Goal: Feedback & Contribution: Contribute content

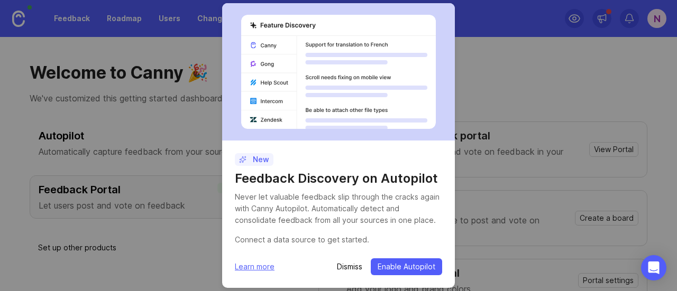
click at [355, 265] on p "Dismiss" at bounding box center [349, 267] width 25 height 11
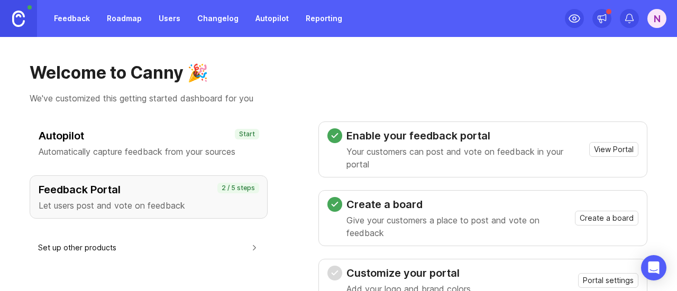
click at [352, 269] on h3 "Customize your portal" at bounding box center [408, 273] width 124 height 15
click at [62, 19] on link "Feedback" at bounding box center [72, 18] width 49 height 19
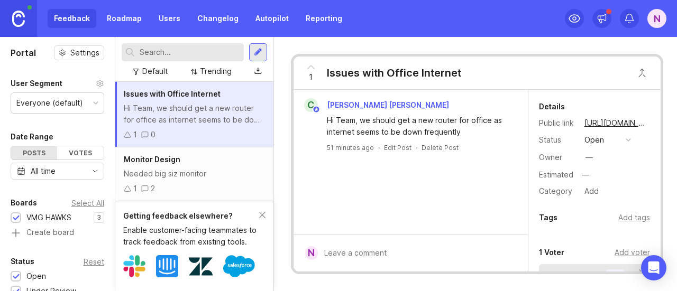
click at [265, 207] on div "Getting feedback elsewhere? Enable customer-facing teammates to track feedback …" at bounding box center [194, 246] width 158 height 89
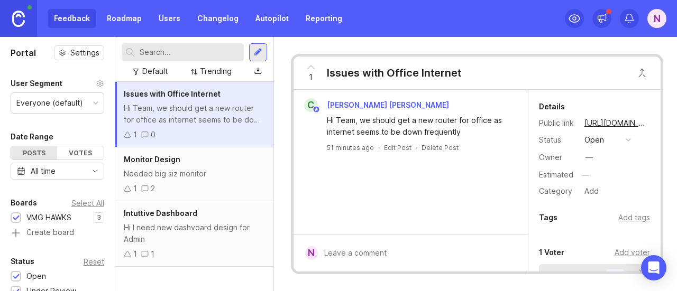
click at [165, 212] on span "Intuttive Dashboard" at bounding box center [161, 213] width 74 height 9
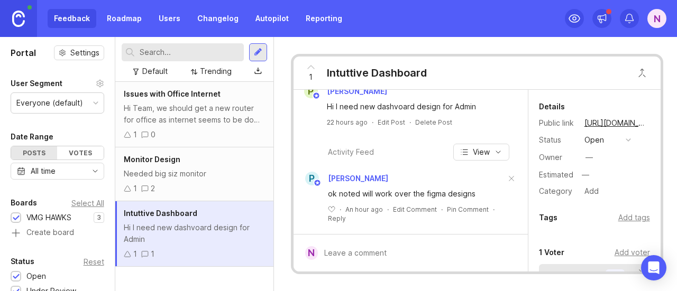
scroll to position [26, 0]
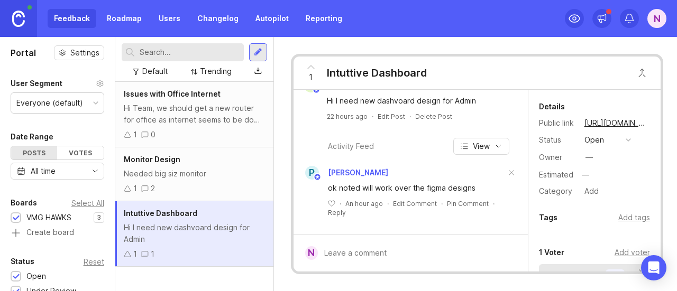
click at [163, 156] on span "Monitor Design" at bounding box center [152, 159] width 57 height 9
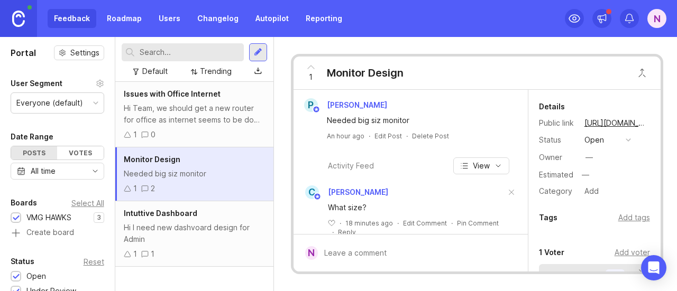
click at [652, 19] on div "N" at bounding box center [656, 18] width 19 height 19
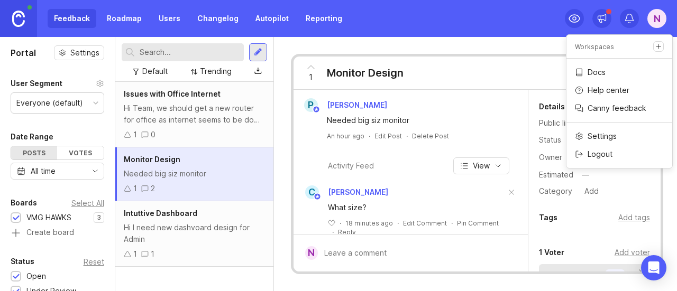
click at [415, 30] on div "Feedback Roadmap Users Changelog Autopilot Reporting N" at bounding box center [338, 18] width 677 height 37
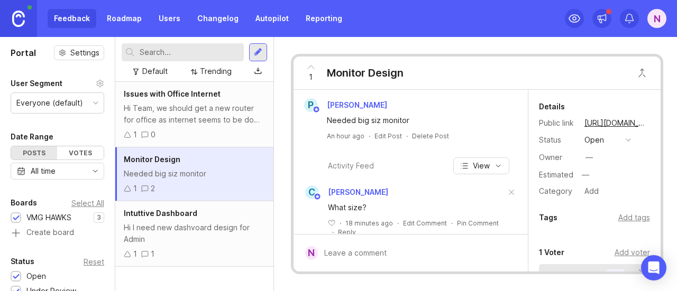
click at [258, 51] on div at bounding box center [258, 53] width 8 height 10
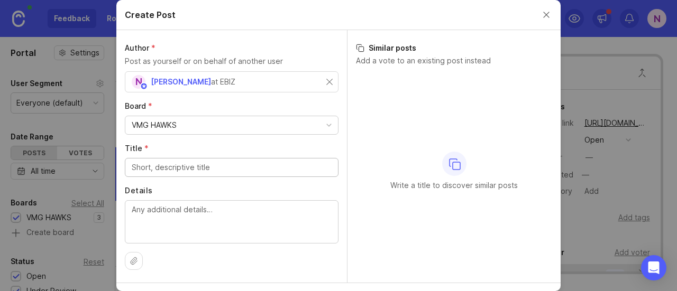
click at [179, 168] on input "Title *" at bounding box center [232, 168] width 200 height 12
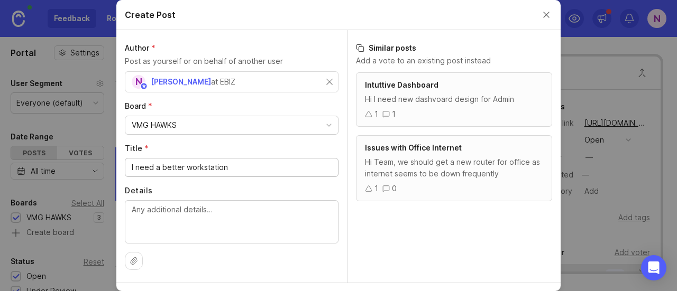
type input "I need a better workstation"
click at [189, 221] on textarea "Details" at bounding box center [232, 221] width 200 height 35
click at [462, 241] on div "Intuttive Dashboard Hi I need new dashvoard design for Admin 1 1 Issues with Of…" at bounding box center [453, 177] width 213 height 210
click at [279, 212] on textarea "Details" at bounding box center [232, 221] width 200 height 35
click at [144, 211] on textarea "Size nd other requiremnets will be" at bounding box center [232, 221] width 200 height 35
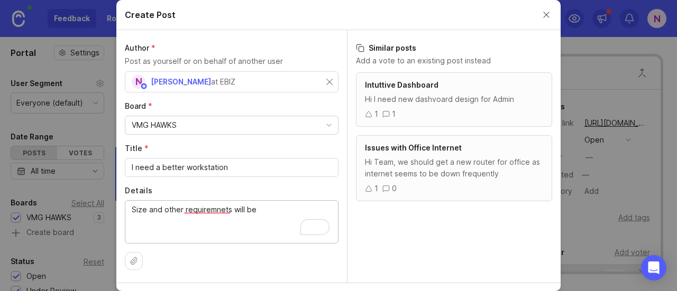
click at [237, 215] on textarea "Size nd other requiremnets will be" at bounding box center [232, 221] width 200 height 35
click at [220, 209] on textarea "Size nd other requiremnets will be" at bounding box center [232, 221] width 200 height 35
click at [205, 205] on textarea "Size and other requiremnets will be" at bounding box center [232, 221] width 200 height 35
click at [208, 214] on textarea "Size and other requiremnets will be" at bounding box center [232, 221] width 200 height 35
click at [213, 211] on textarea "Size and other requiremnets will be" at bounding box center [232, 221] width 200 height 35
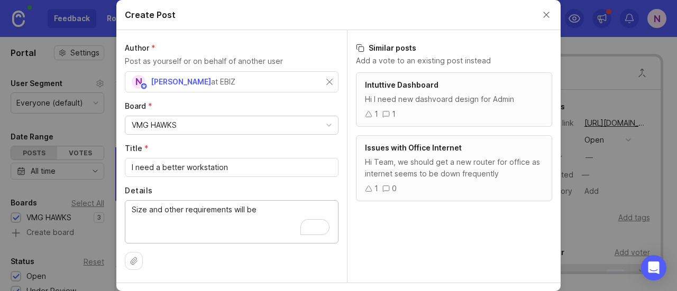
click at [259, 209] on textarea "Size and other requiremnets will be" at bounding box center [232, 221] width 200 height 35
type textarea "Size and other requirements will be shared shortly"
click at [365, 114] on icon at bounding box center [368, 114] width 7 height 7
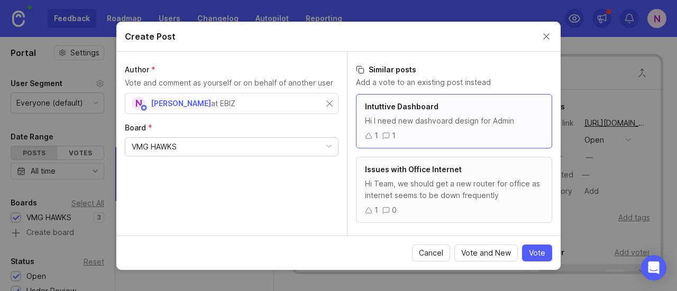
click at [441, 256] on span "Cancel" at bounding box center [431, 253] width 24 height 11
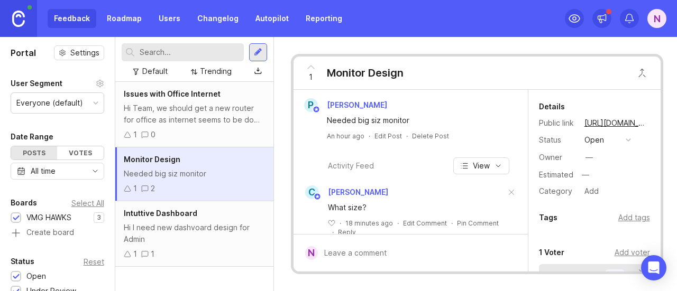
click at [263, 51] on div at bounding box center [258, 52] width 18 height 18
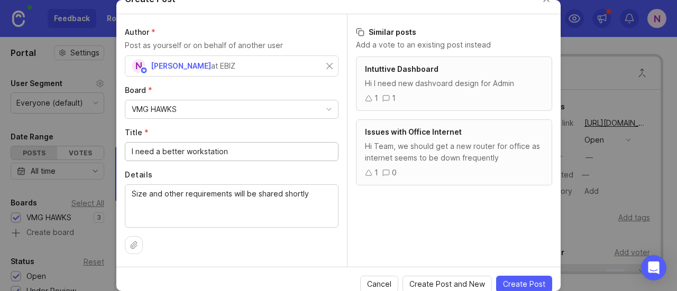
scroll to position [23, 0]
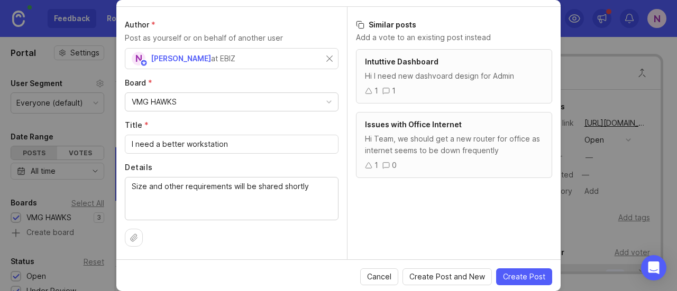
click at [532, 277] on span "Create Post" at bounding box center [524, 277] width 42 height 11
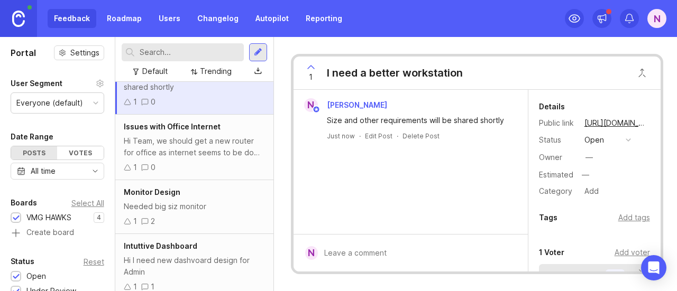
scroll to position [48, 0]
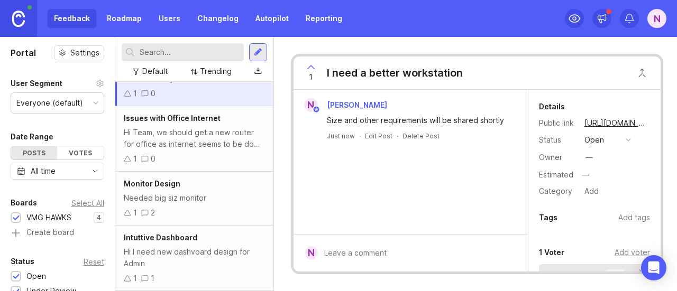
click at [628, 139] on div "button" at bounding box center [628, 139] width 5 height 5
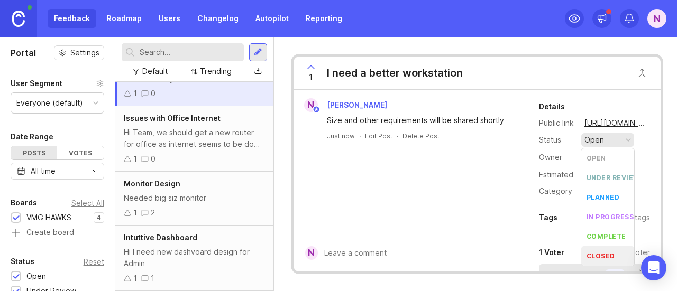
click at [453, 190] on div "N [PERSON_NAME] Size and other requirements will be shared shortly Just now · E…" at bounding box center [411, 162] width 234 height 144
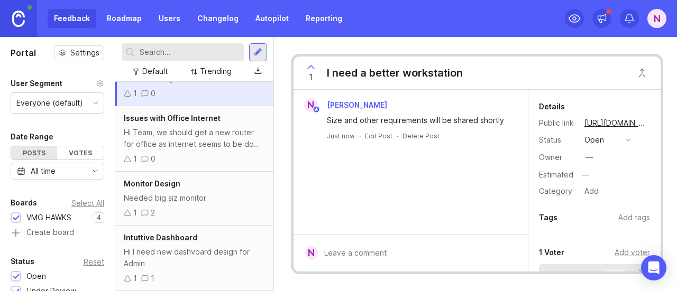
scroll to position [0, 0]
